Goal: Check status: Check status

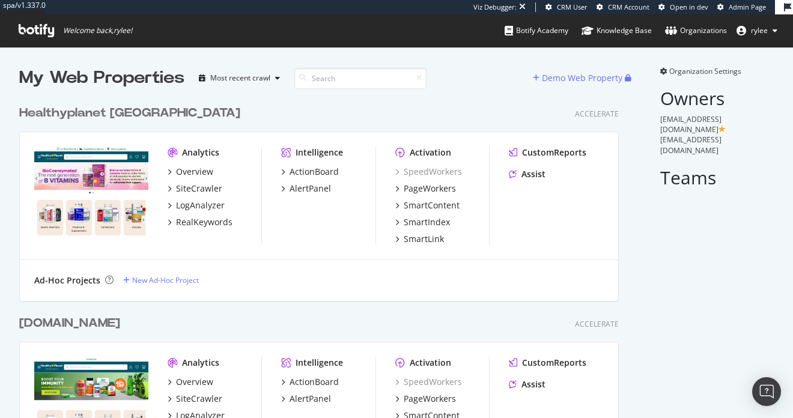
scroll to position [420, 609]
click at [198, 190] on div "SiteCrawler" at bounding box center [199, 189] width 46 height 12
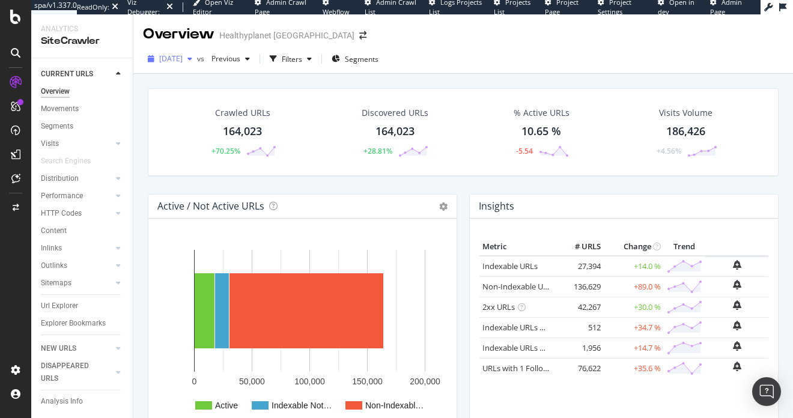
click at [194, 67] on div "[DATE]" at bounding box center [170, 59] width 54 height 18
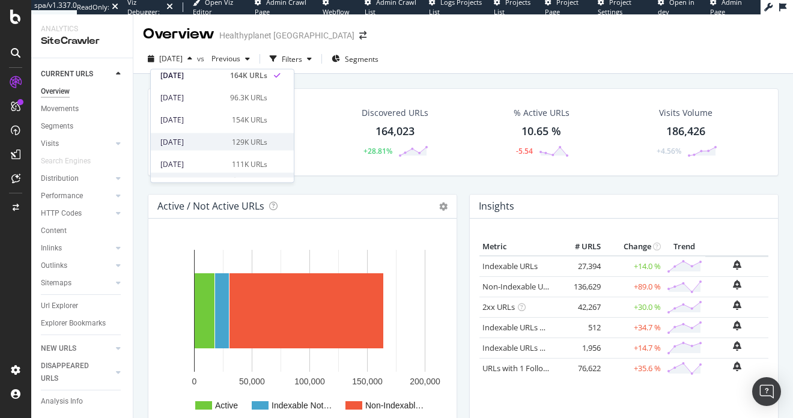
scroll to position [108, 0]
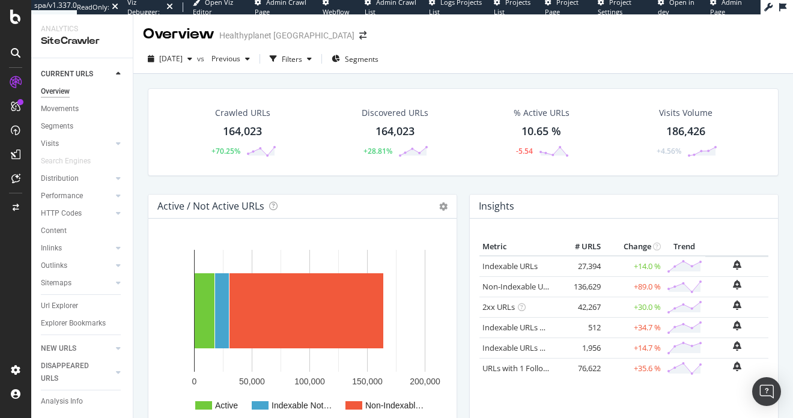
click at [330, 115] on div "Discovered URLs 164,023 +28.81%" at bounding box center [395, 132] width 153 height 62
click at [190, 162] on div "Crawled URLs 164,023 +70.25%" at bounding box center [242, 132] width 153 height 62
click at [21, 19] on div at bounding box center [15, 17] width 29 height 14
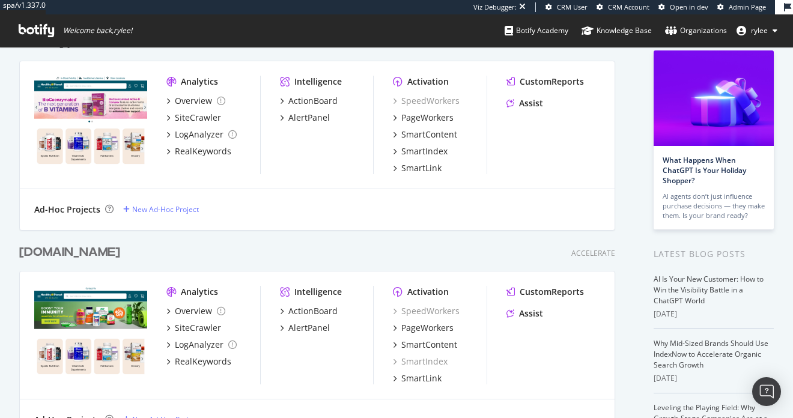
scroll to position [72, 0]
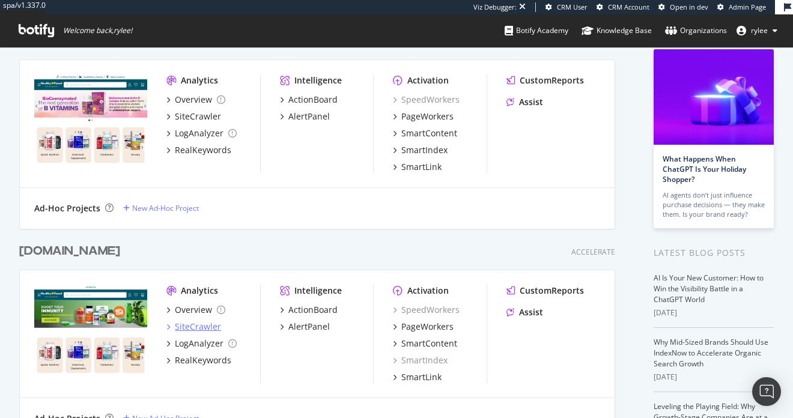
click at [197, 328] on div "SiteCrawler" at bounding box center [198, 327] width 46 height 12
